Goal: Find specific page/section: Find specific page/section

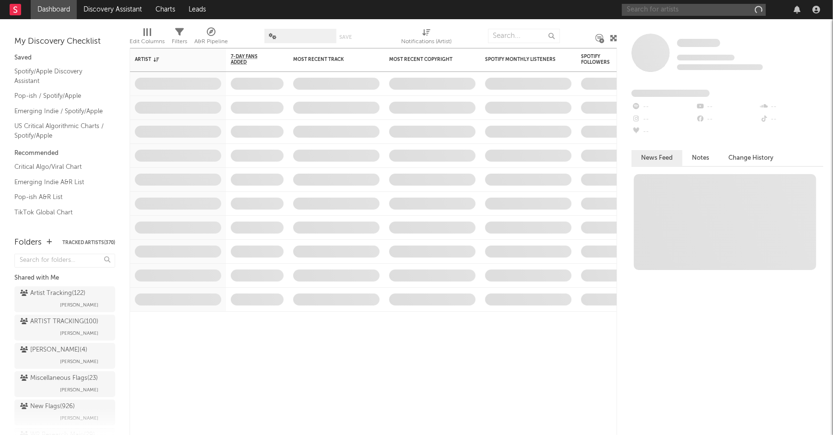
click at [684, 11] on input "text" at bounding box center [694, 10] width 144 height 12
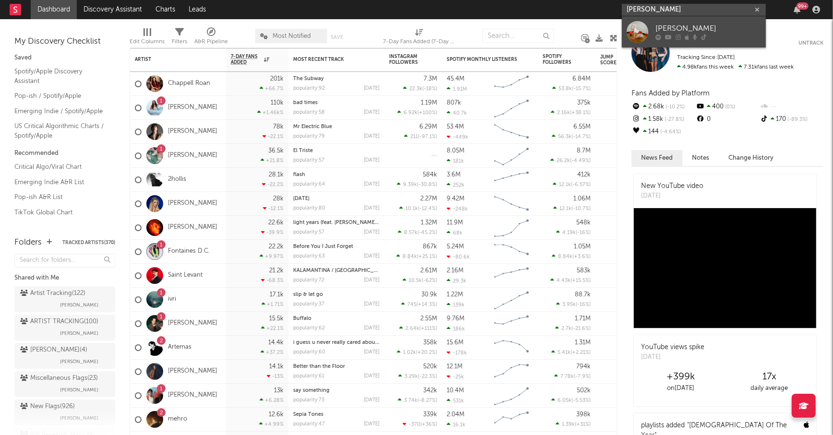
type input "[PERSON_NAME]"
click at [718, 27] on div "[PERSON_NAME]" at bounding box center [709, 29] width 106 height 12
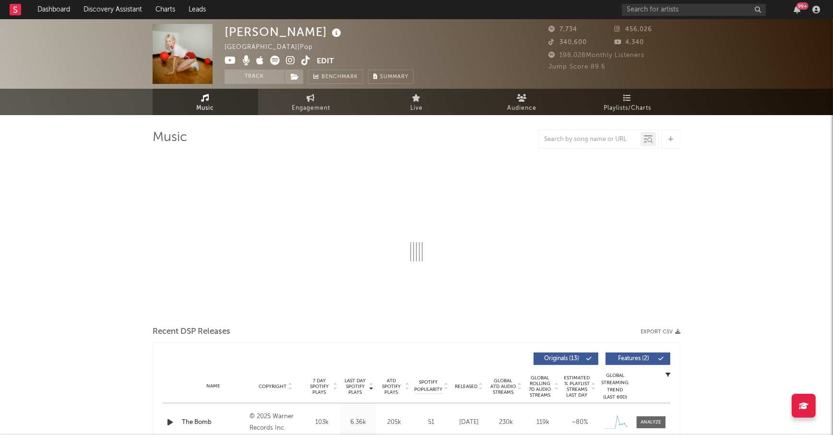
select select "1w"
